Goal: Task Accomplishment & Management: Manage account settings

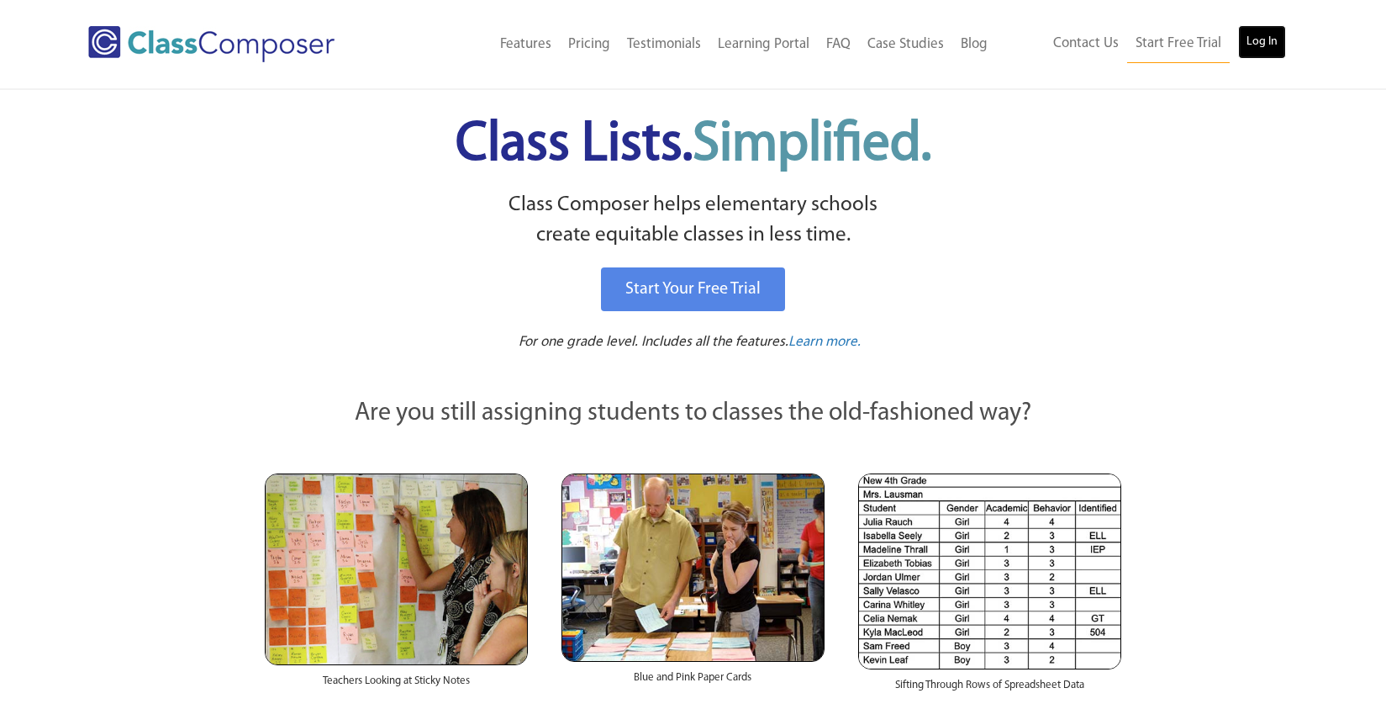
click at [1256, 39] on link "Log In" at bounding box center [1262, 42] width 48 height 34
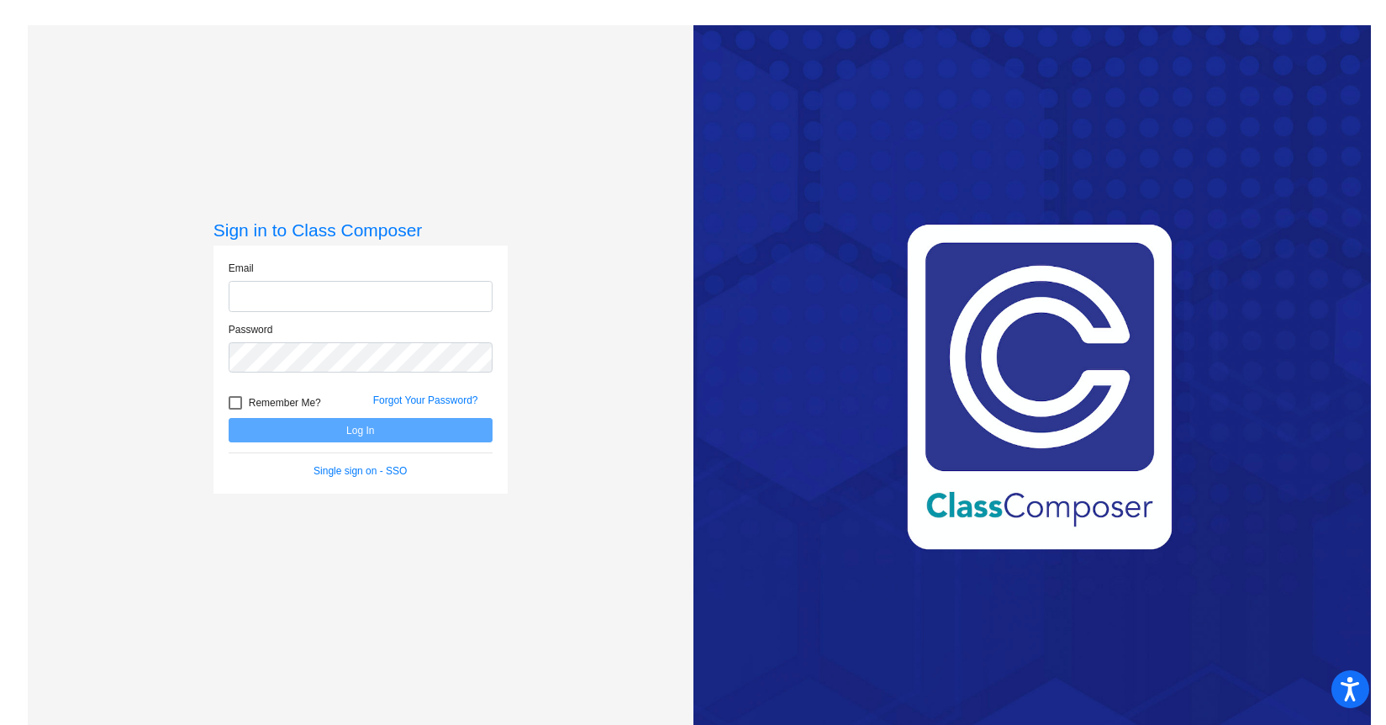
type input "mlijewski@nbas.org"
click at [344, 430] on button "Log In" at bounding box center [361, 430] width 264 height 24
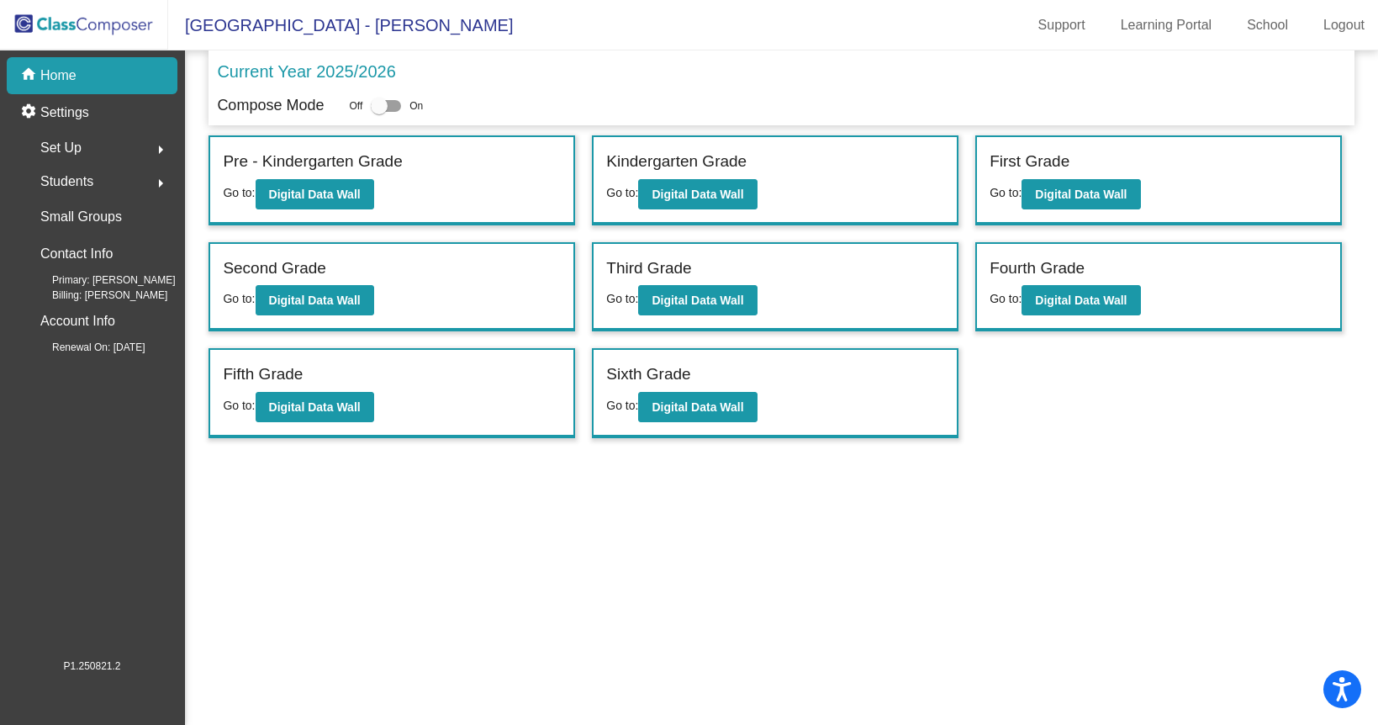
click at [322, 75] on p "Current Year 2025/2026" at bounding box center [306, 71] width 178 height 25
click at [259, 65] on p "Current Year 2025/2026" at bounding box center [306, 71] width 178 height 25
